Goal: Navigation & Orientation: Find specific page/section

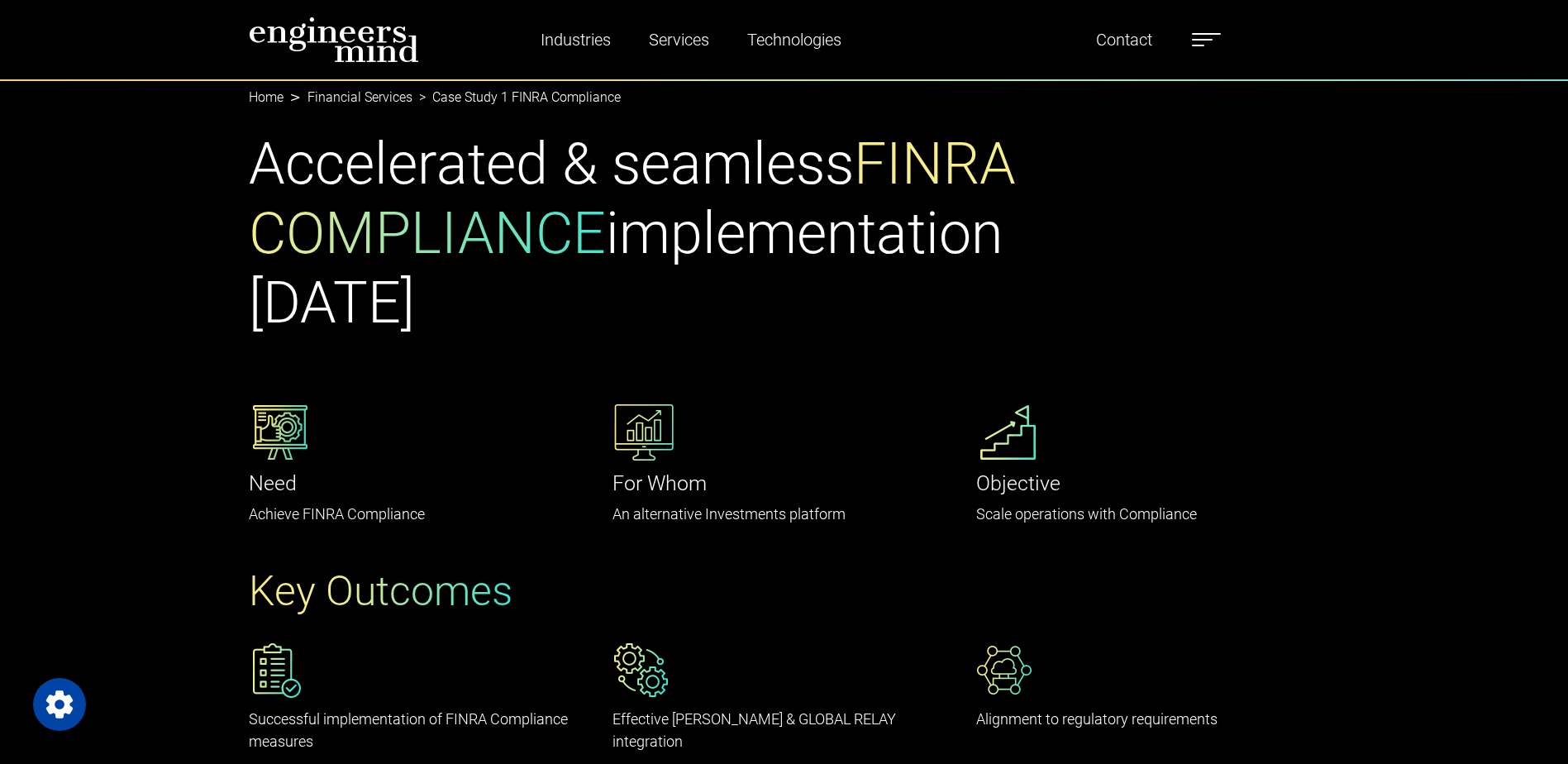
scroll to position [2073, 0]
